Goal: Task Accomplishment & Management: Manage account settings

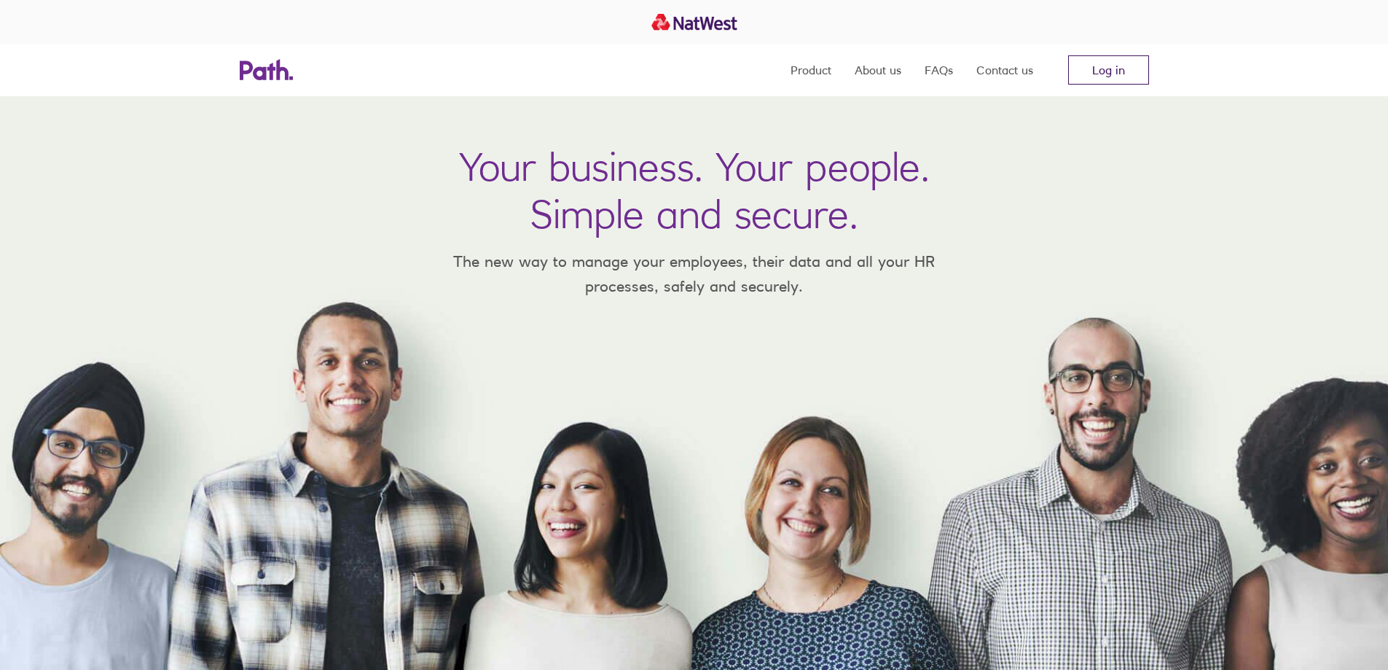
click at [1136, 71] on link "Log in" at bounding box center [1109, 69] width 81 height 29
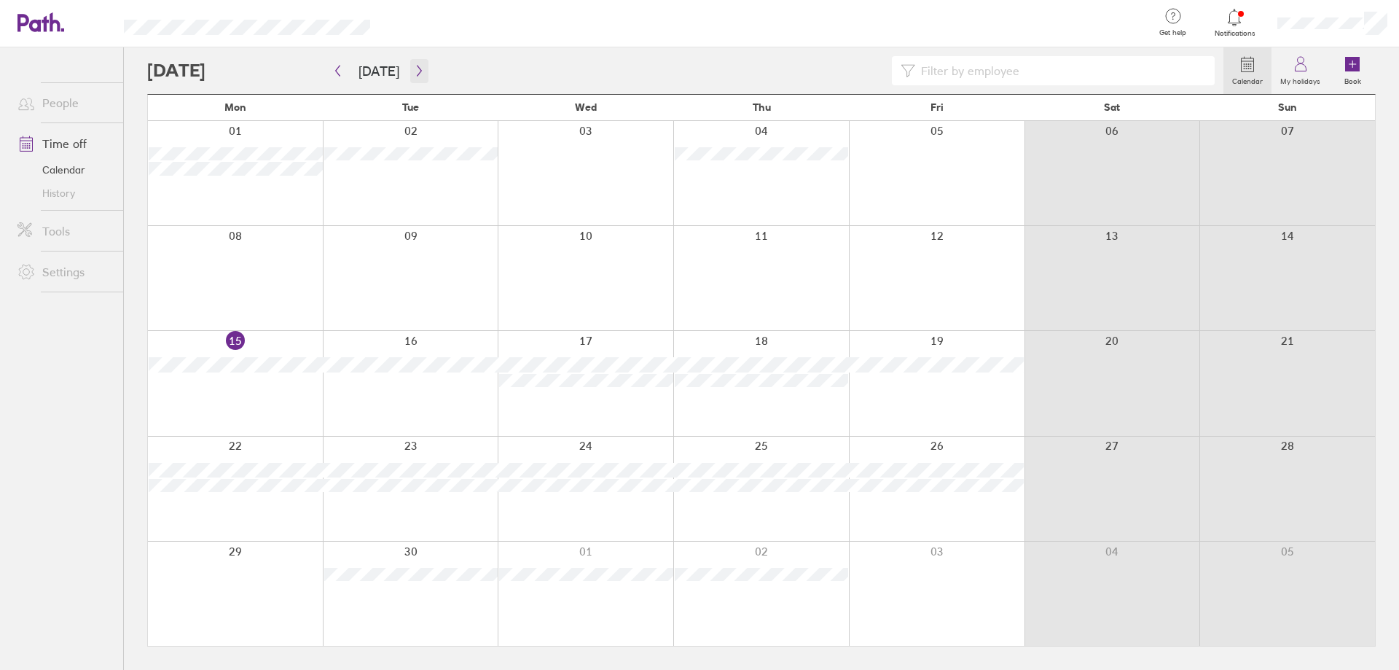
click at [420, 73] on icon "button" at bounding box center [419, 71] width 11 height 12
click at [341, 71] on icon "button" at bounding box center [337, 71] width 11 height 12
click at [410, 69] on button "button" at bounding box center [419, 71] width 18 height 24
click at [756, 392] on div at bounding box center [761, 383] width 176 height 104
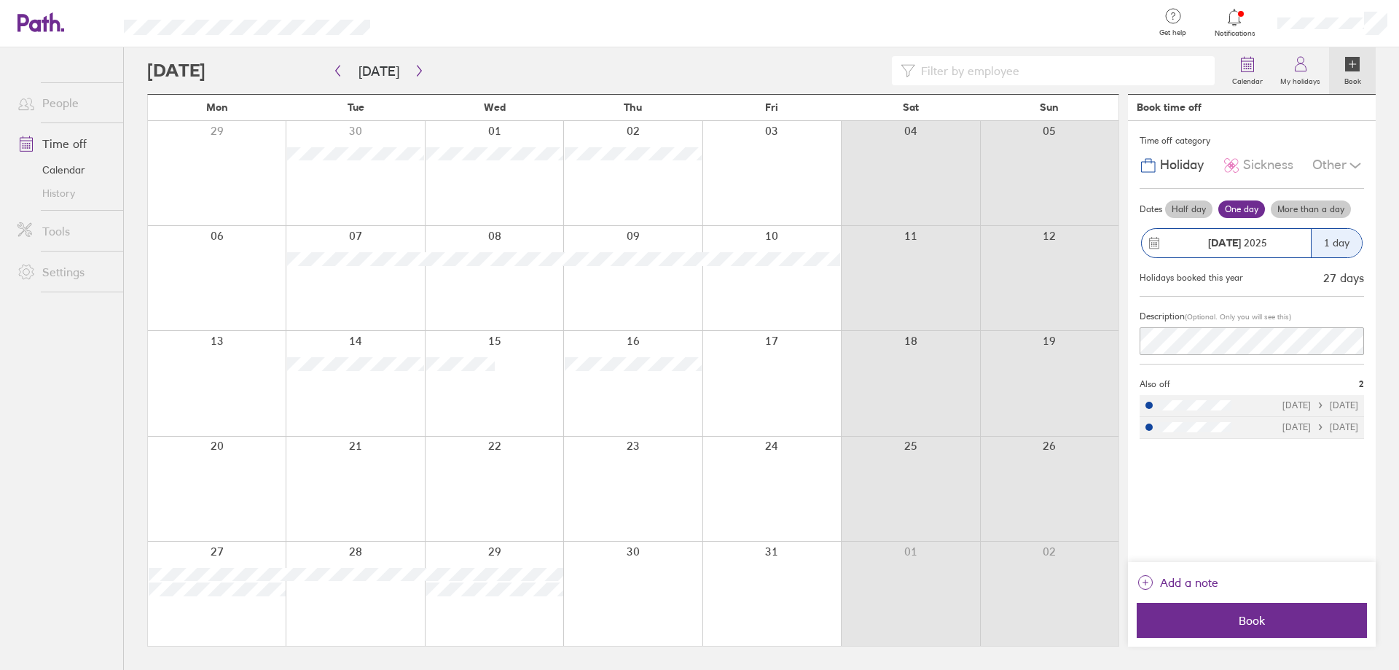
click at [1337, 158] on div "Other" at bounding box center [1339, 166] width 52 height 28
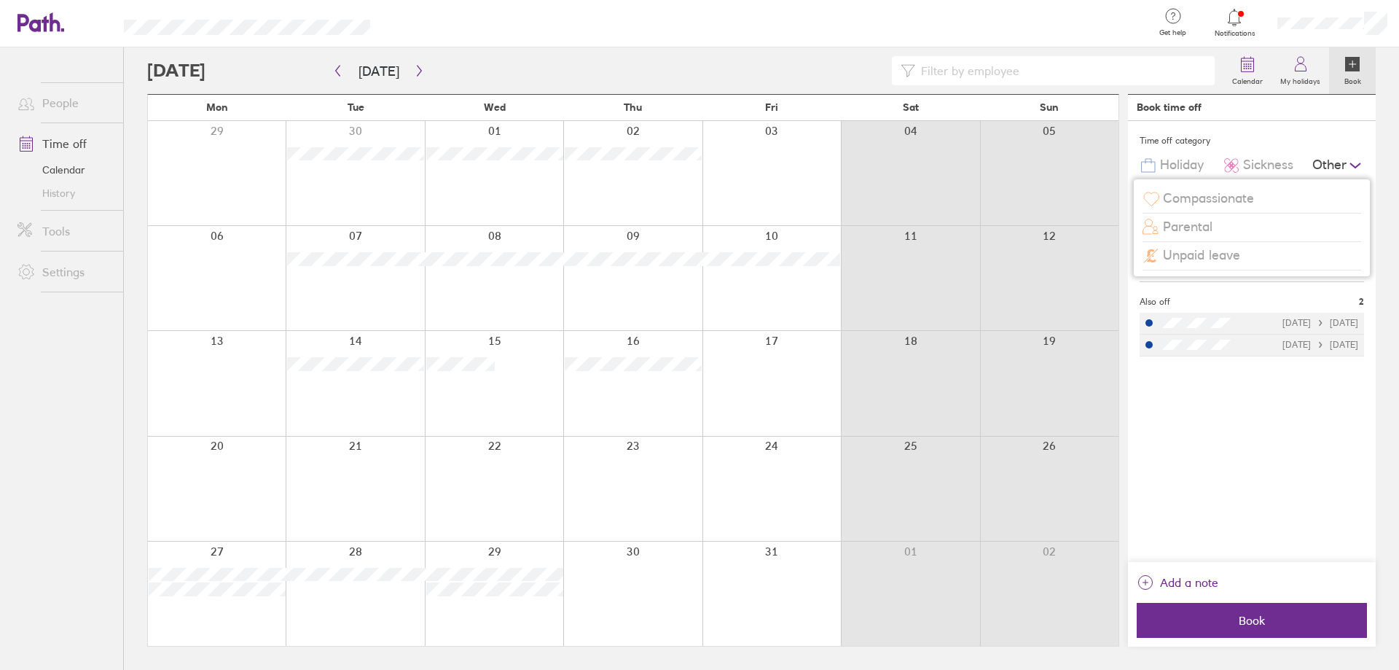
click at [1221, 255] on span "Unpaid leave" at bounding box center [1201, 255] width 77 height 15
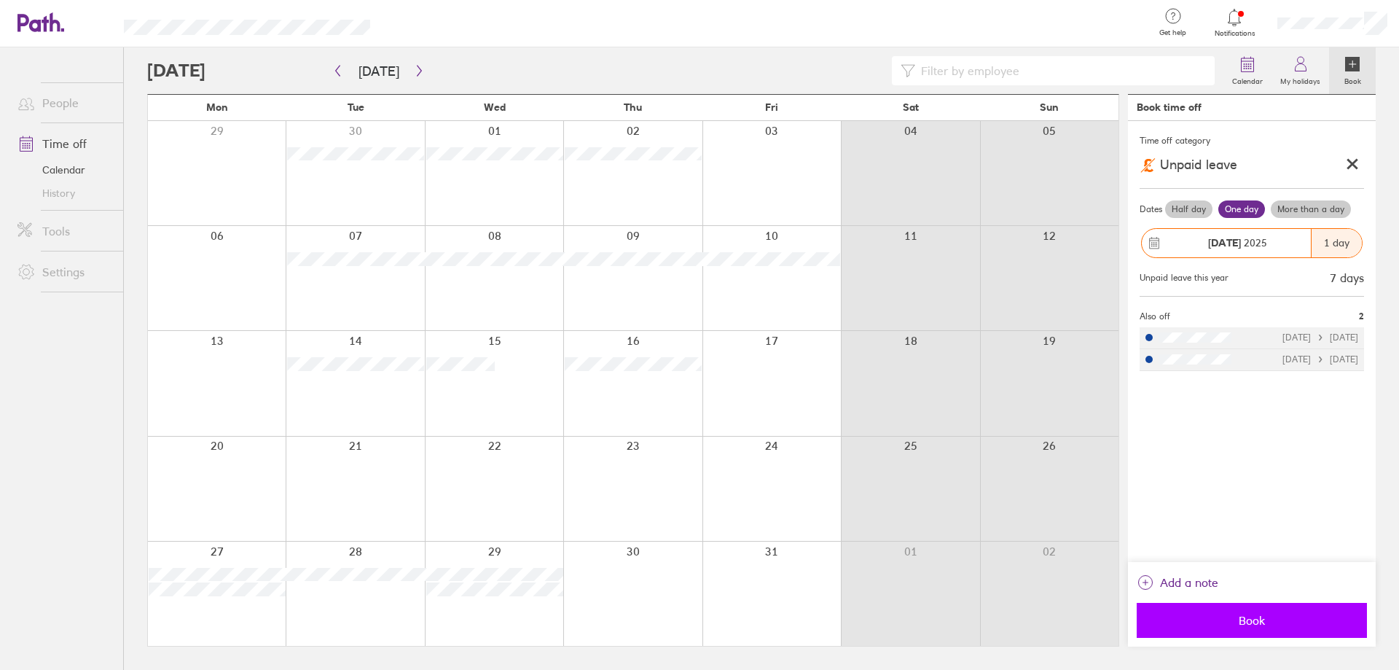
click at [1257, 620] on span "Book" at bounding box center [1252, 620] width 210 height 13
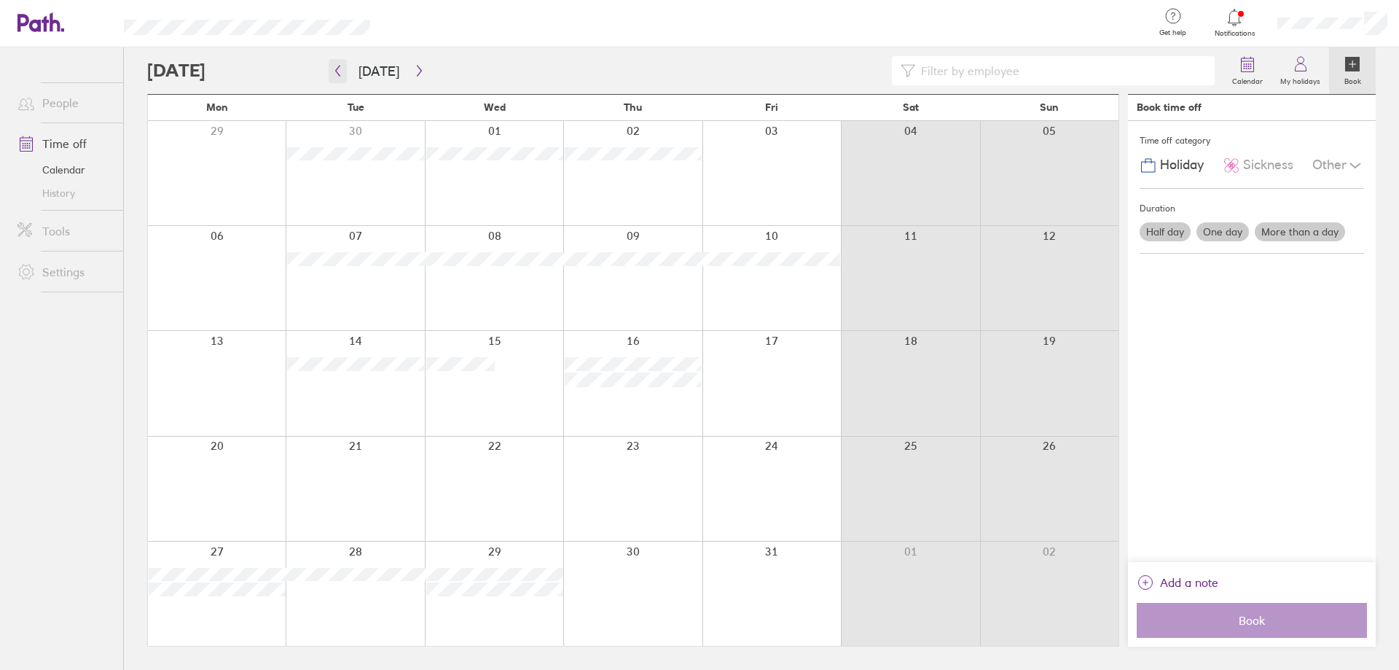
click at [340, 69] on icon "button" at bounding box center [337, 71] width 11 height 12
